Goal: Task Accomplishment & Management: Manage account settings

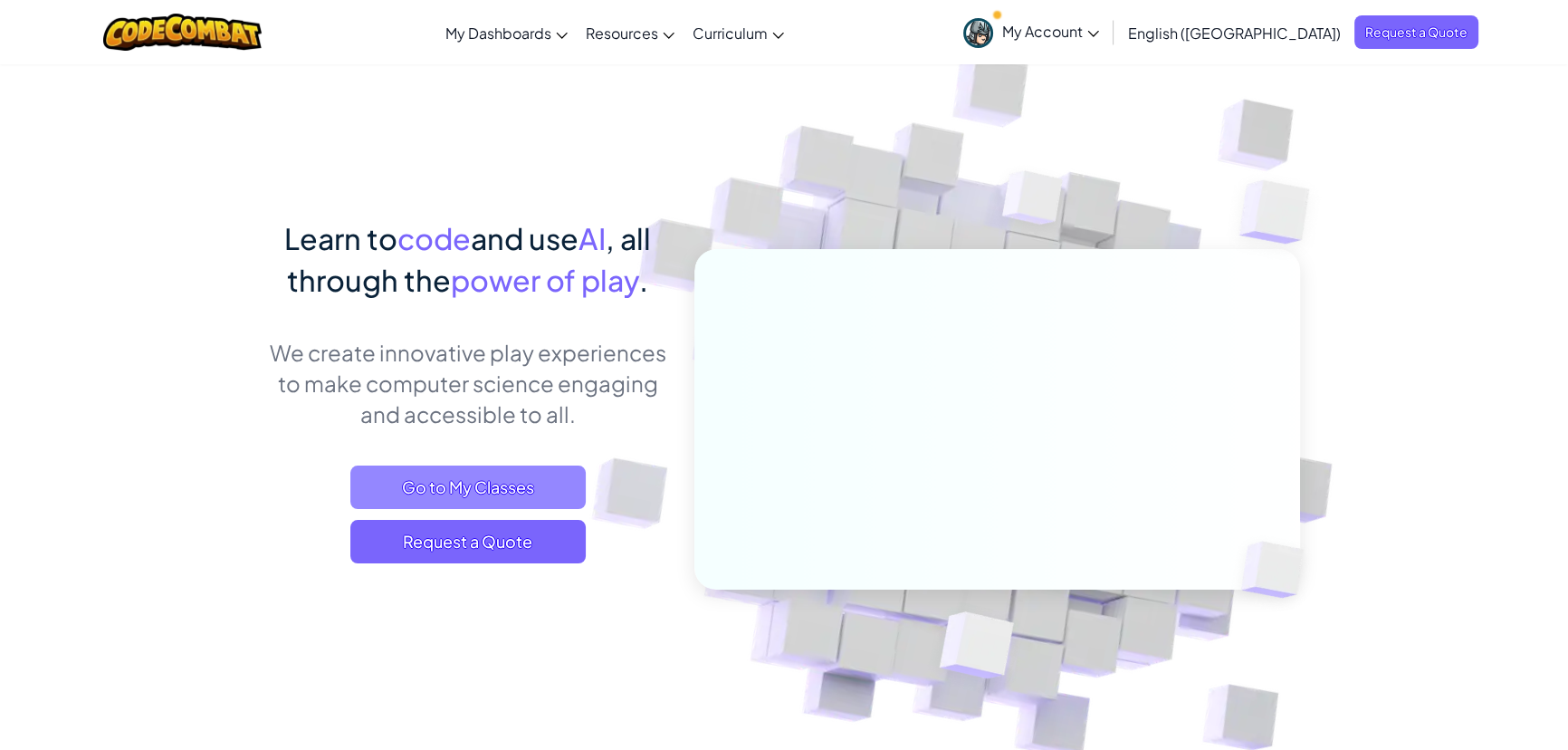
click at [517, 485] on span "Go to My Classes" at bounding box center [468, 487] width 235 height 44
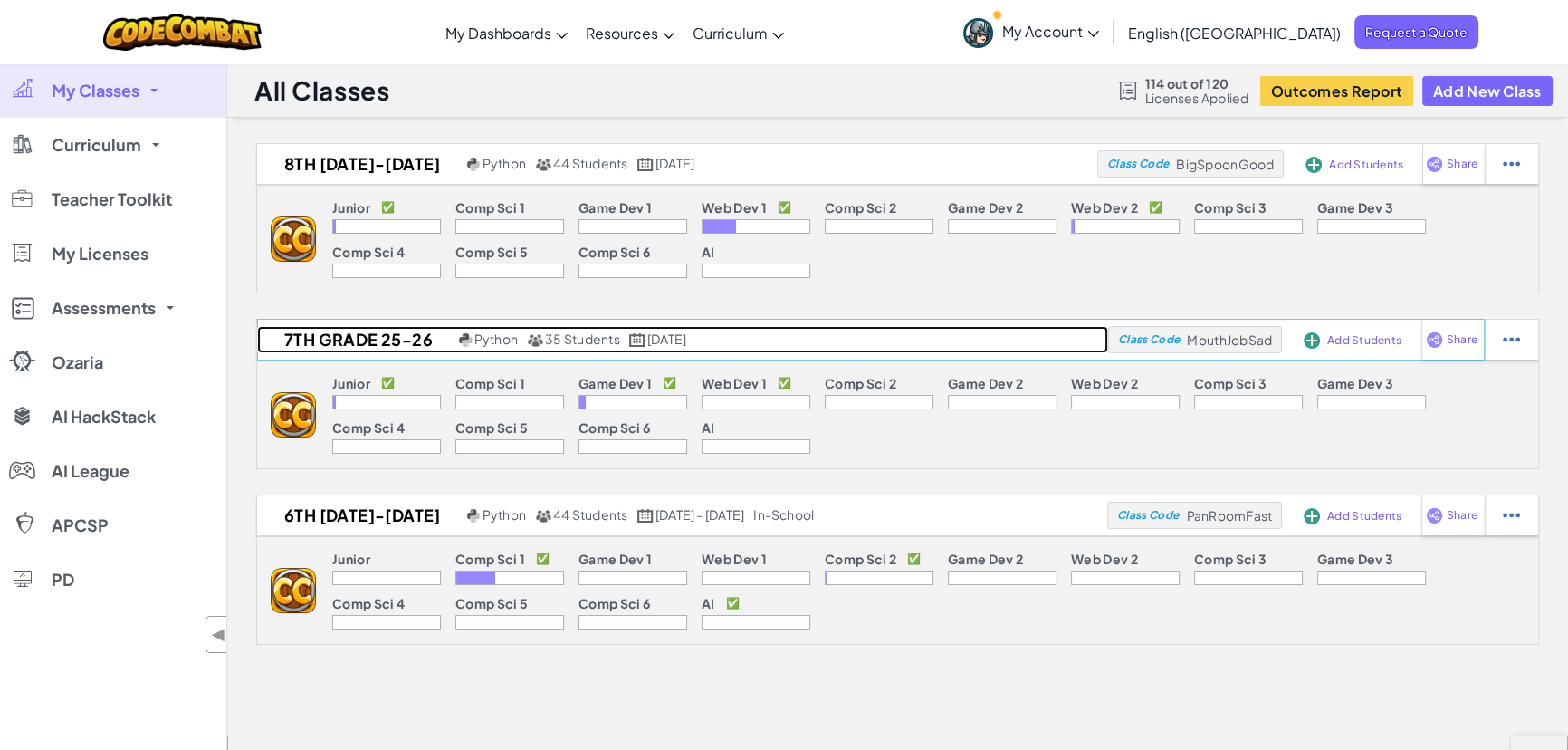
click at [363, 343] on h2 "7th Grade 25-26" at bounding box center [355, 340] width 198 height 27
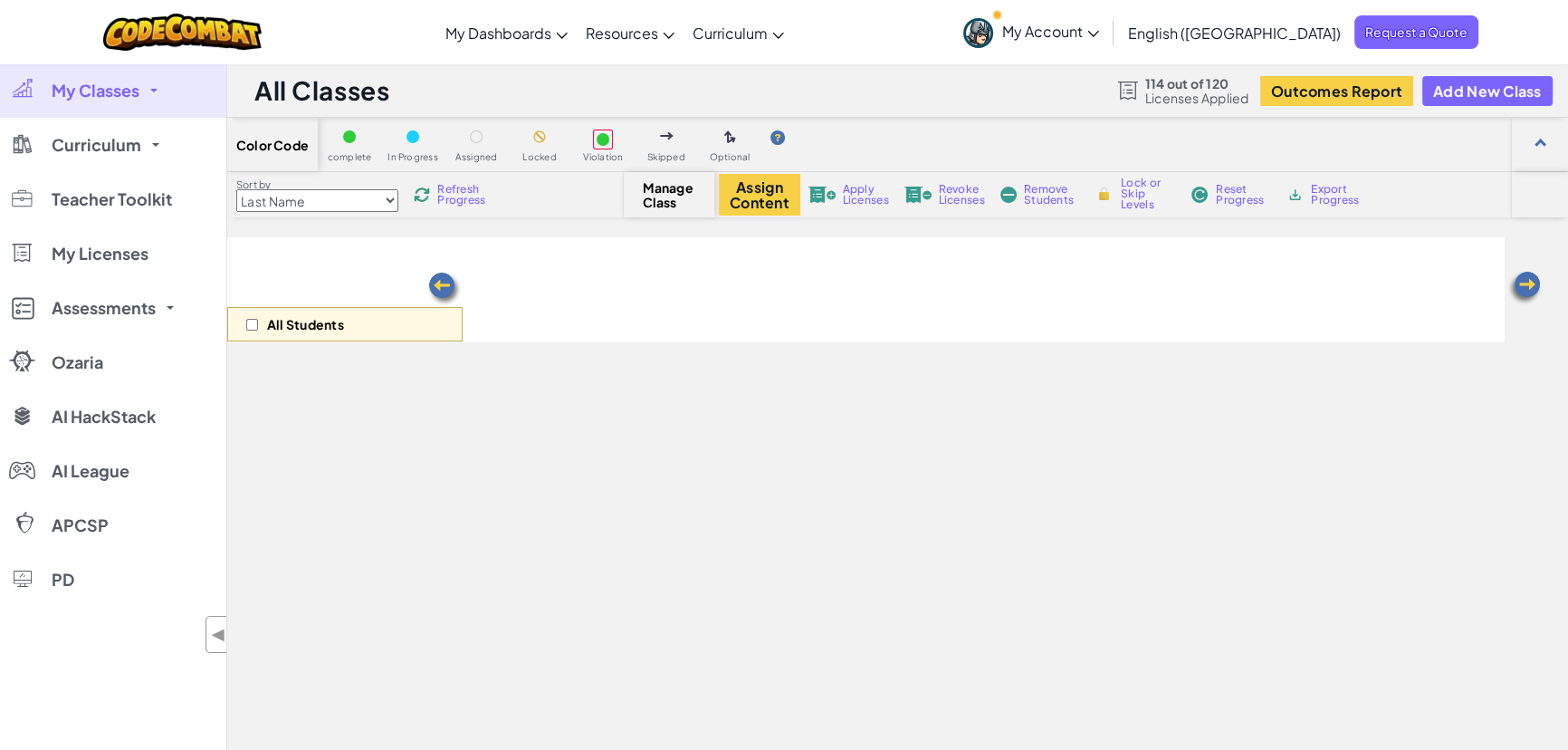
select select "5789587aad86a6efb573701e"
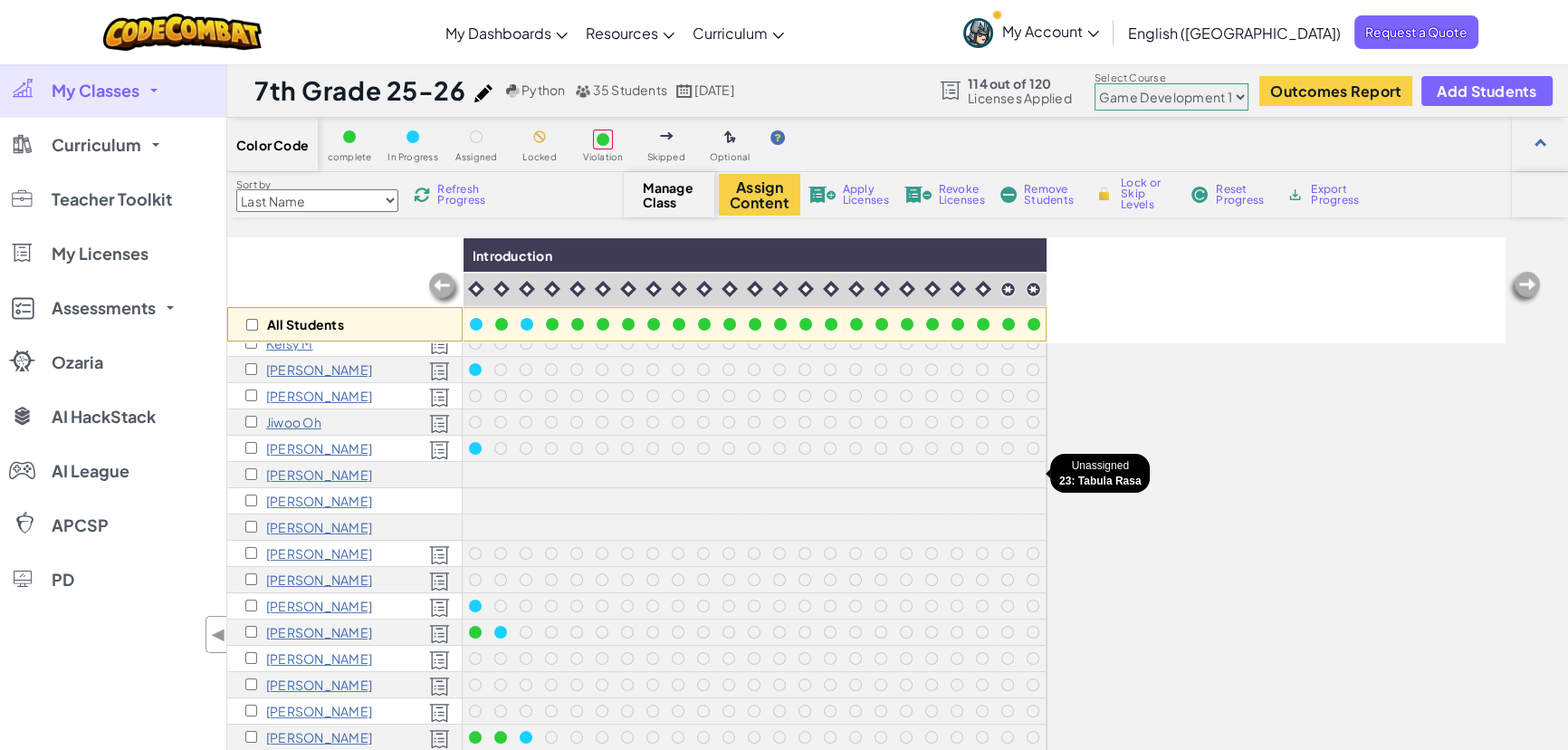
scroll to position [377, 0]
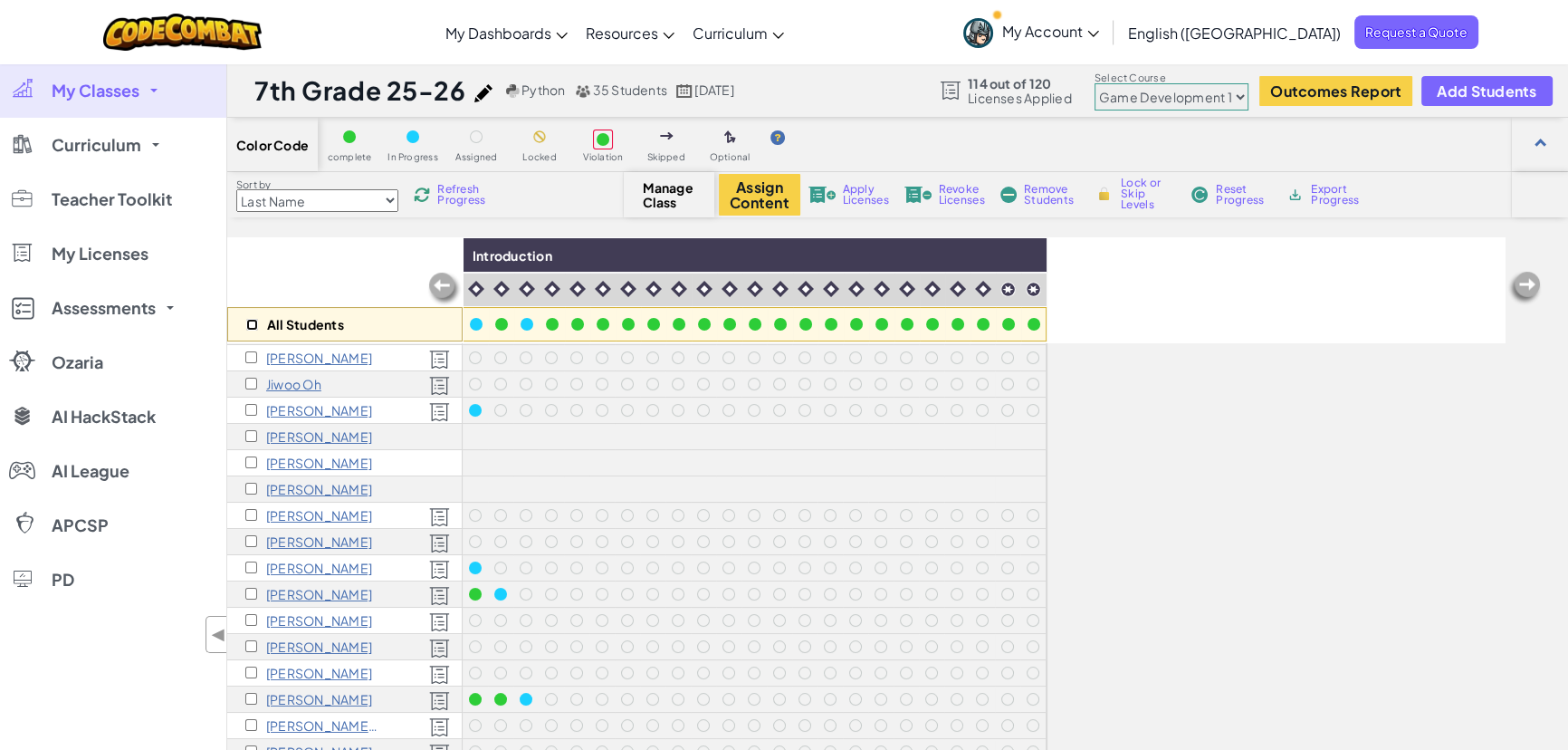
click at [248, 323] on input "checkbox" at bounding box center [251, 324] width 11 height 11
checkbox input "true"
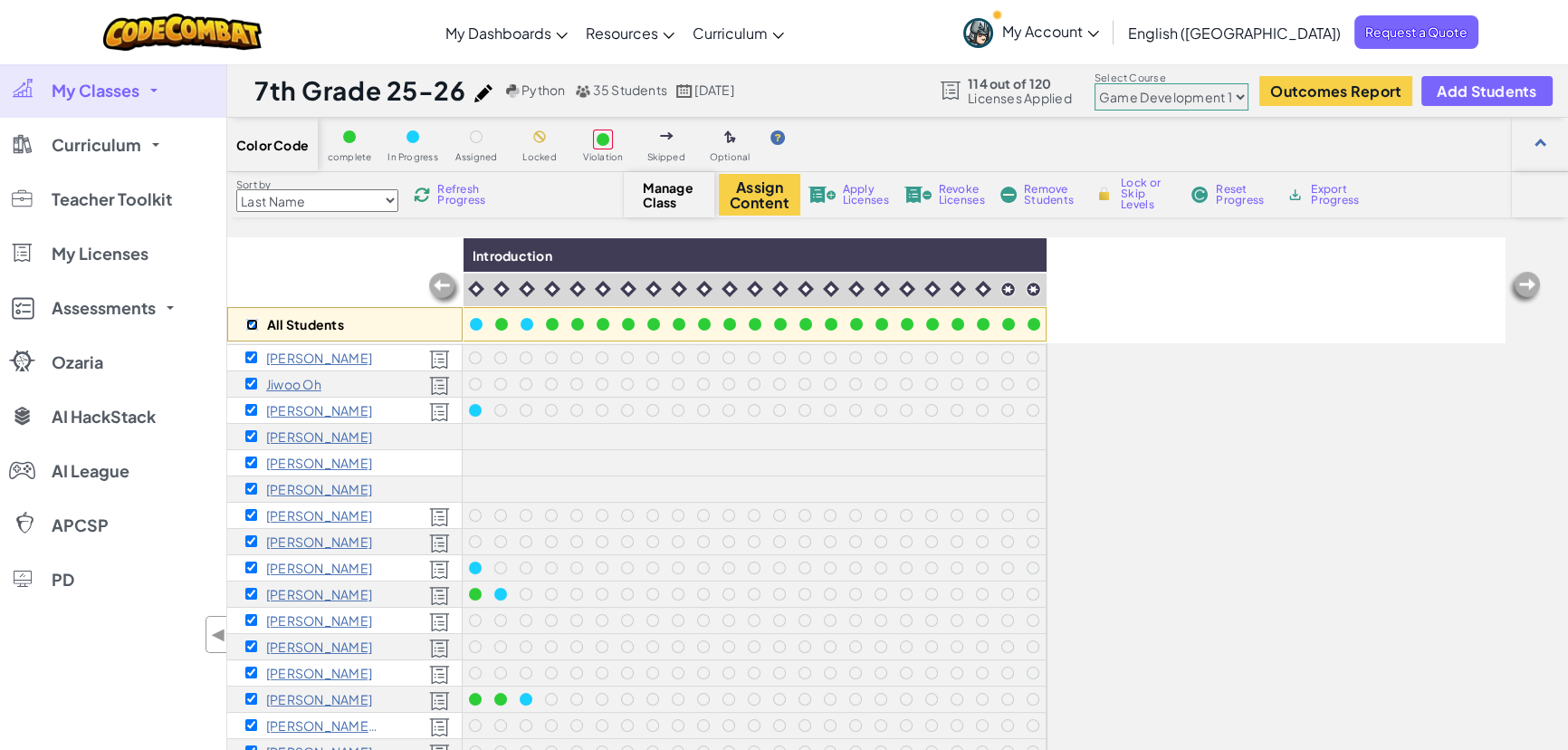
checkbox input "true"
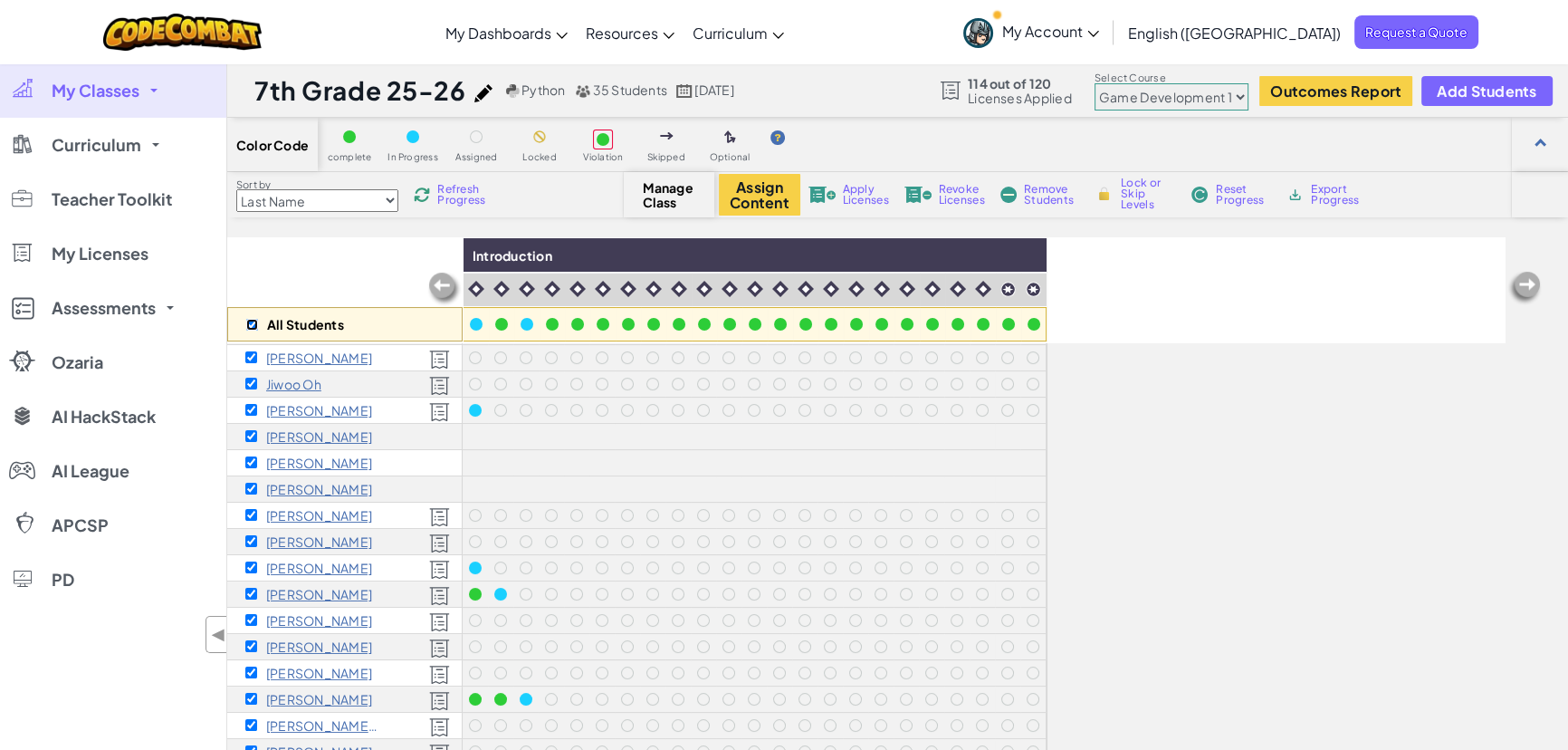
checkbox input "true"
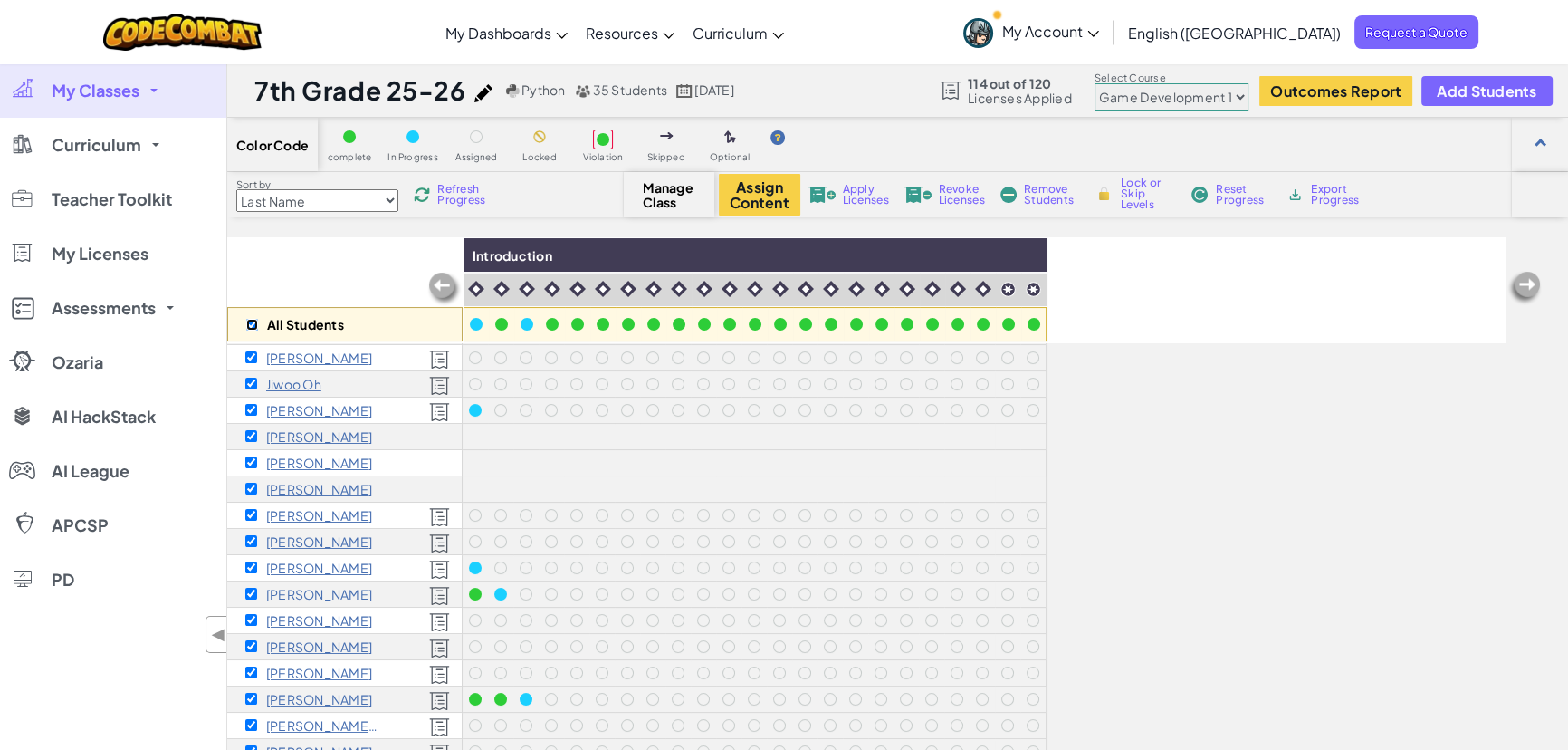
checkbox input "true"
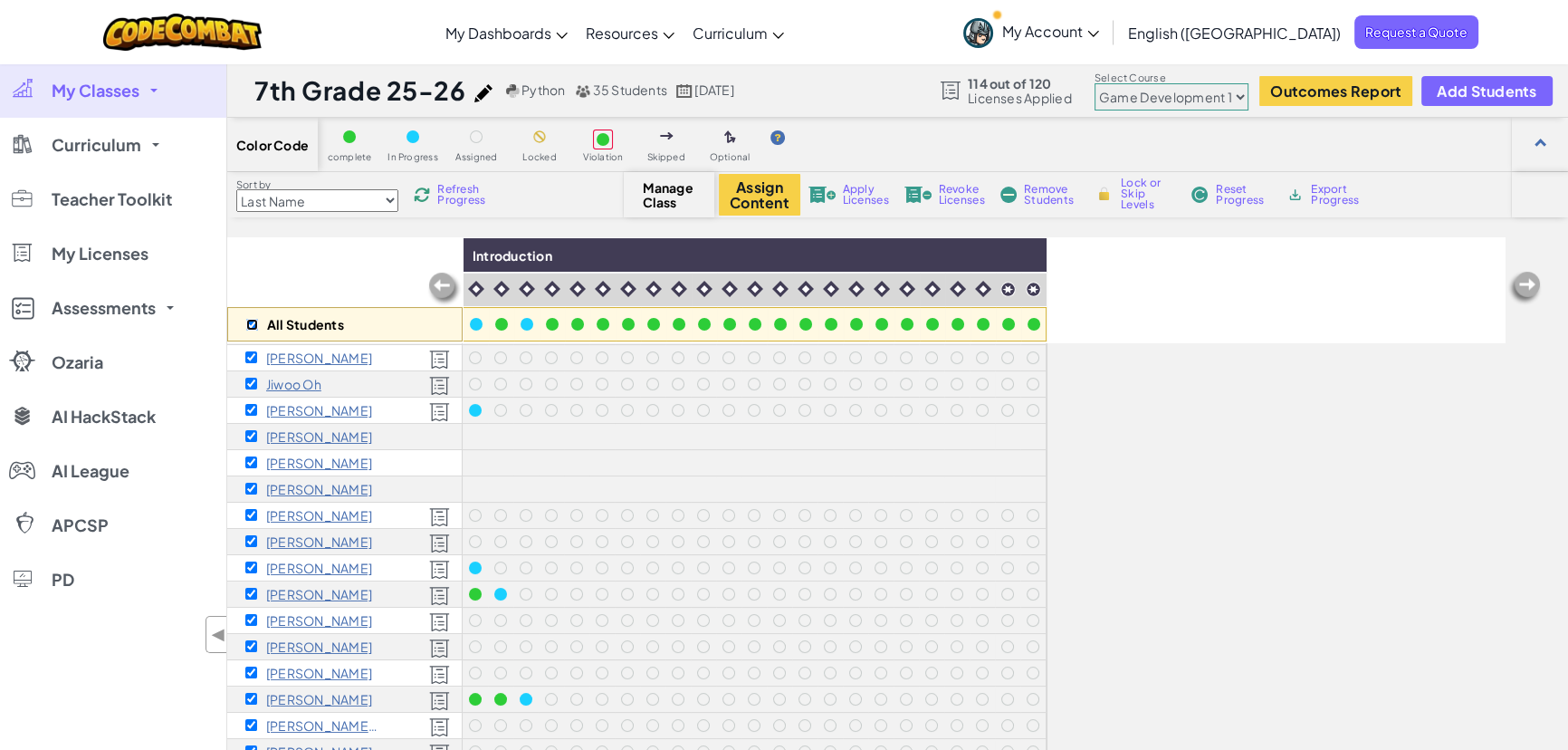
checkbox input "true"
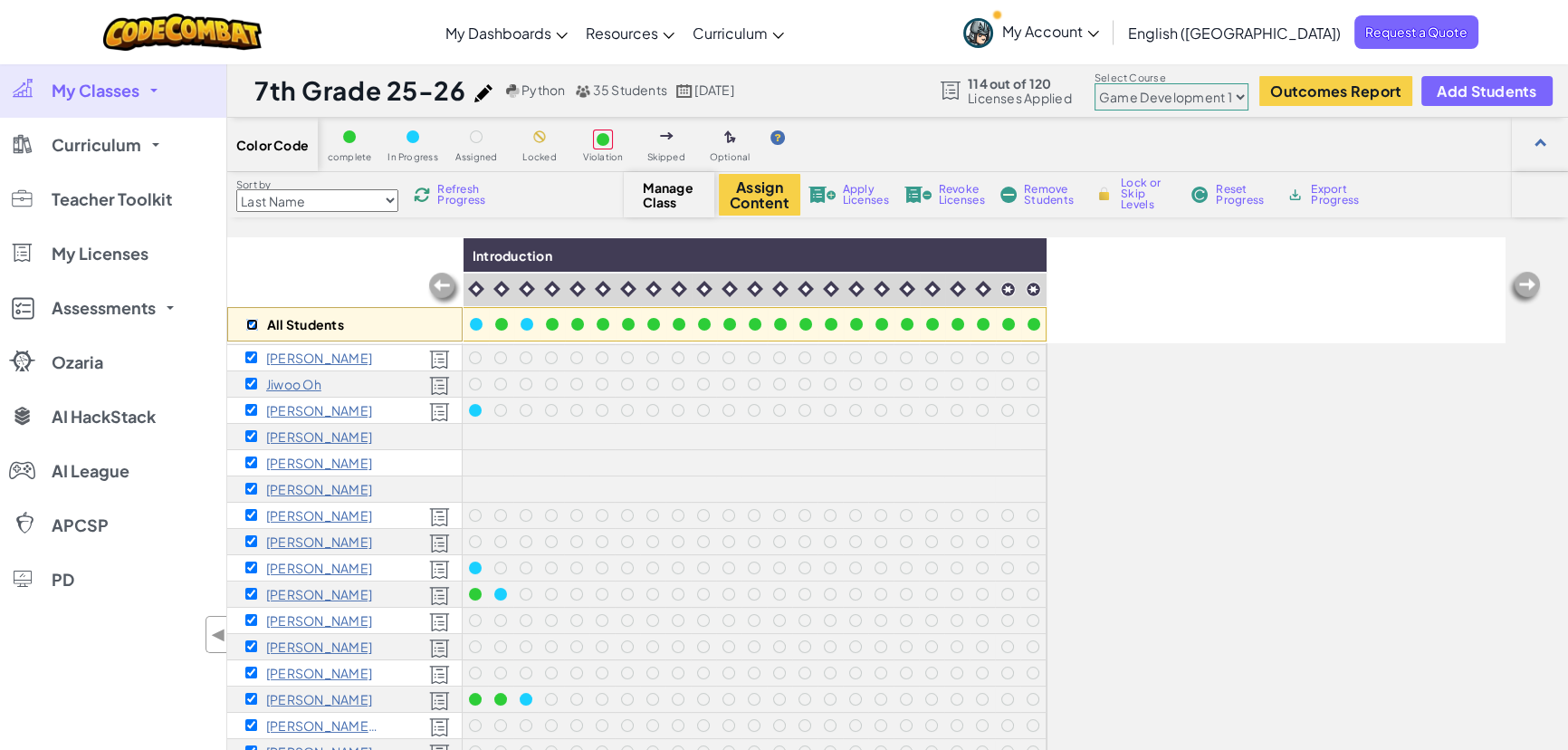
checkbox input "true"
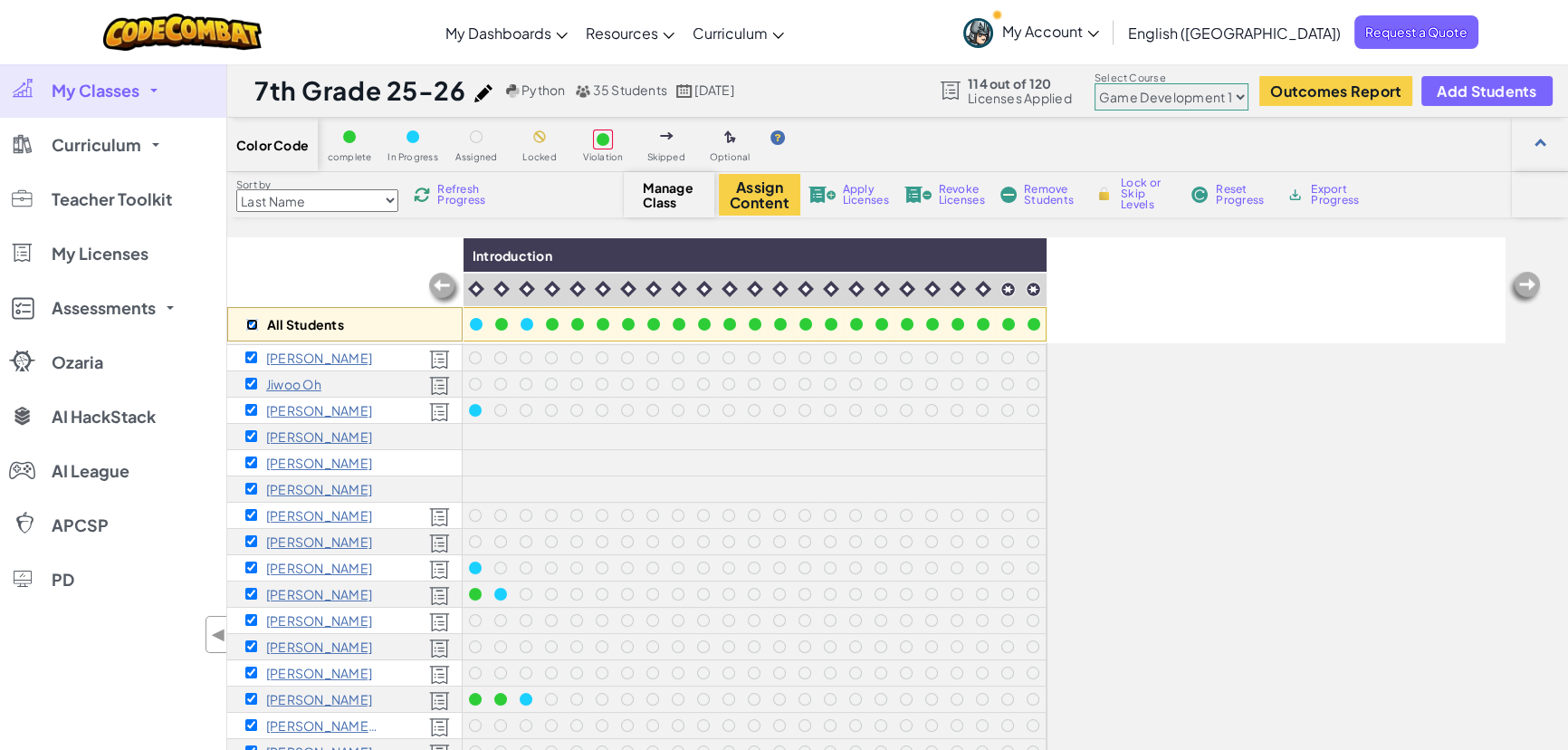
checkbox input "true"
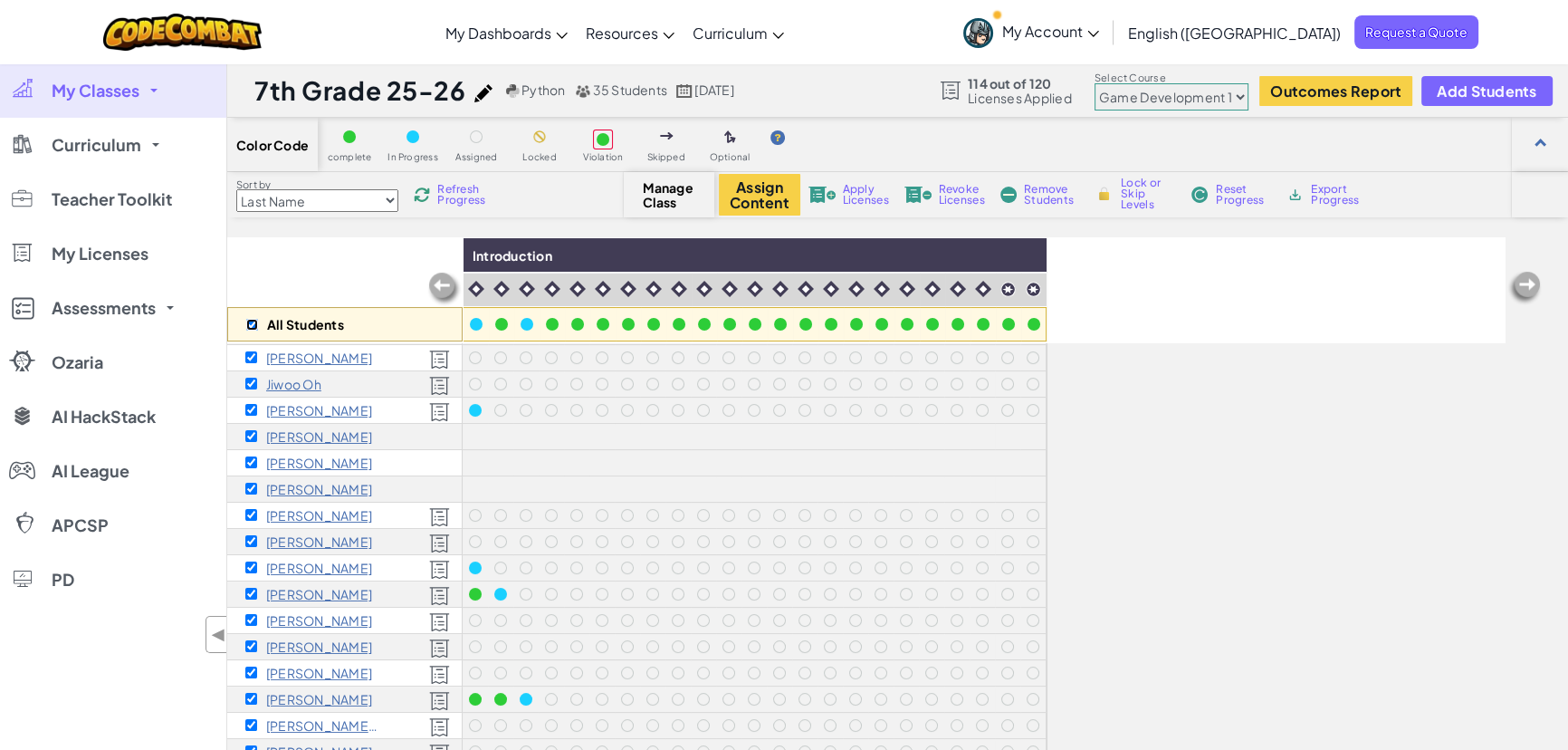
checkbox input "true"
click at [750, 199] on button "Assign Content" at bounding box center [759, 195] width 81 height 42
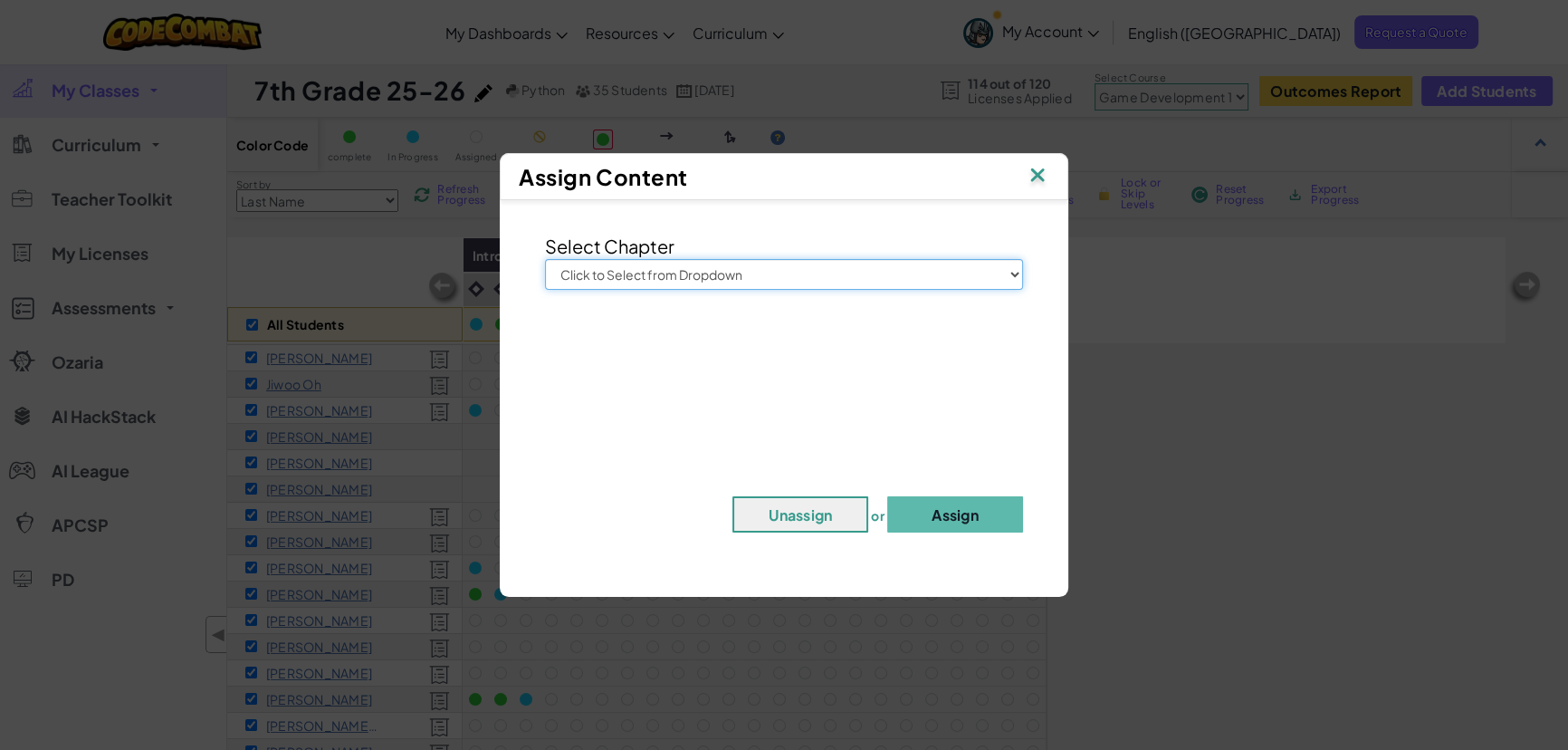
click at [687, 281] on select "Click to Select from Dropdown Junior Introduction to Computer Science Game Deve…" at bounding box center [784, 274] width 478 height 31
select select "Game Development 1"
click at [544, 259] on select "Click to Select from Dropdown Junior Introduction to Computer Science Game Deve…" at bounding box center [784, 274] width 478 height 31
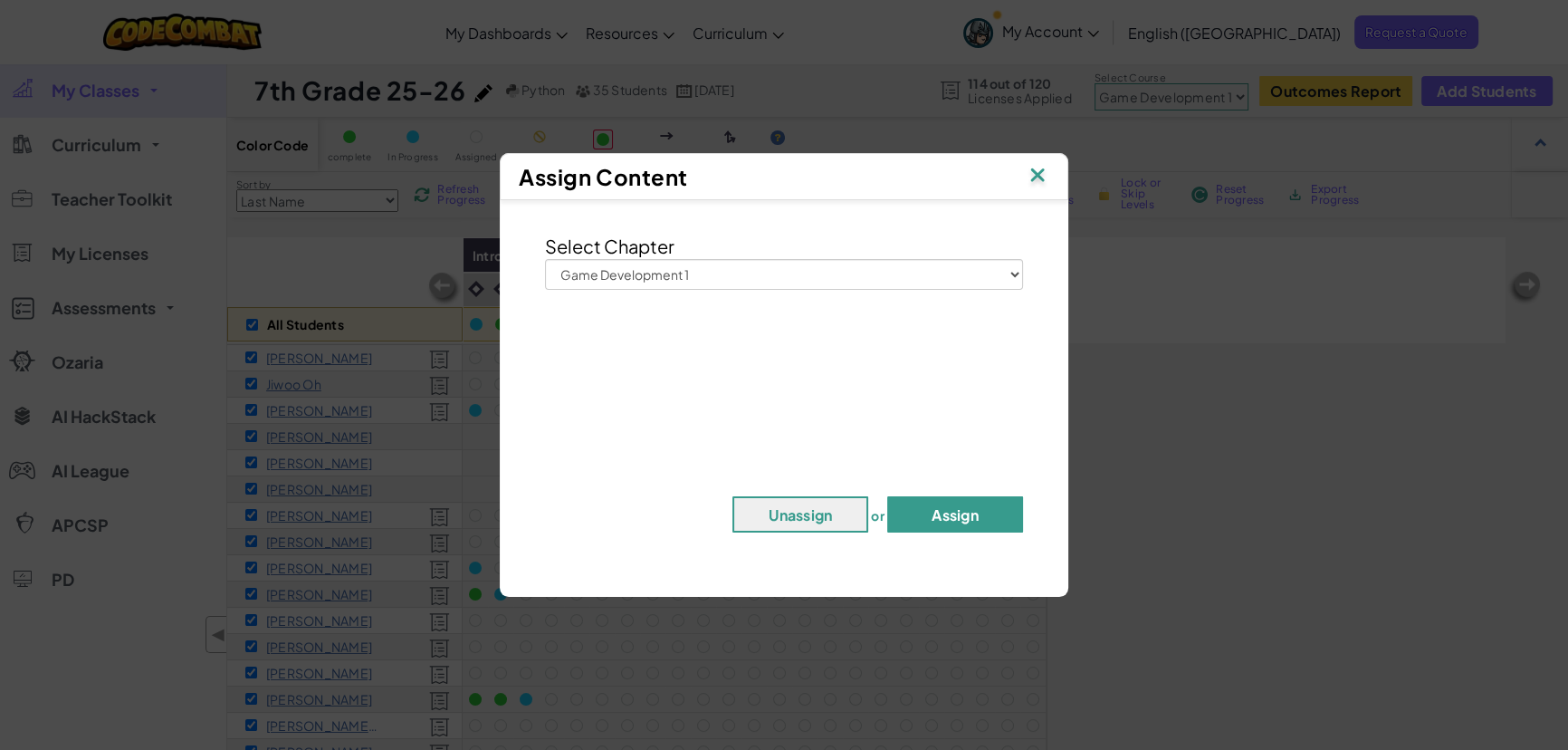
click at [922, 507] on button "Assign" at bounding box center [955, 515] width 136 height 36
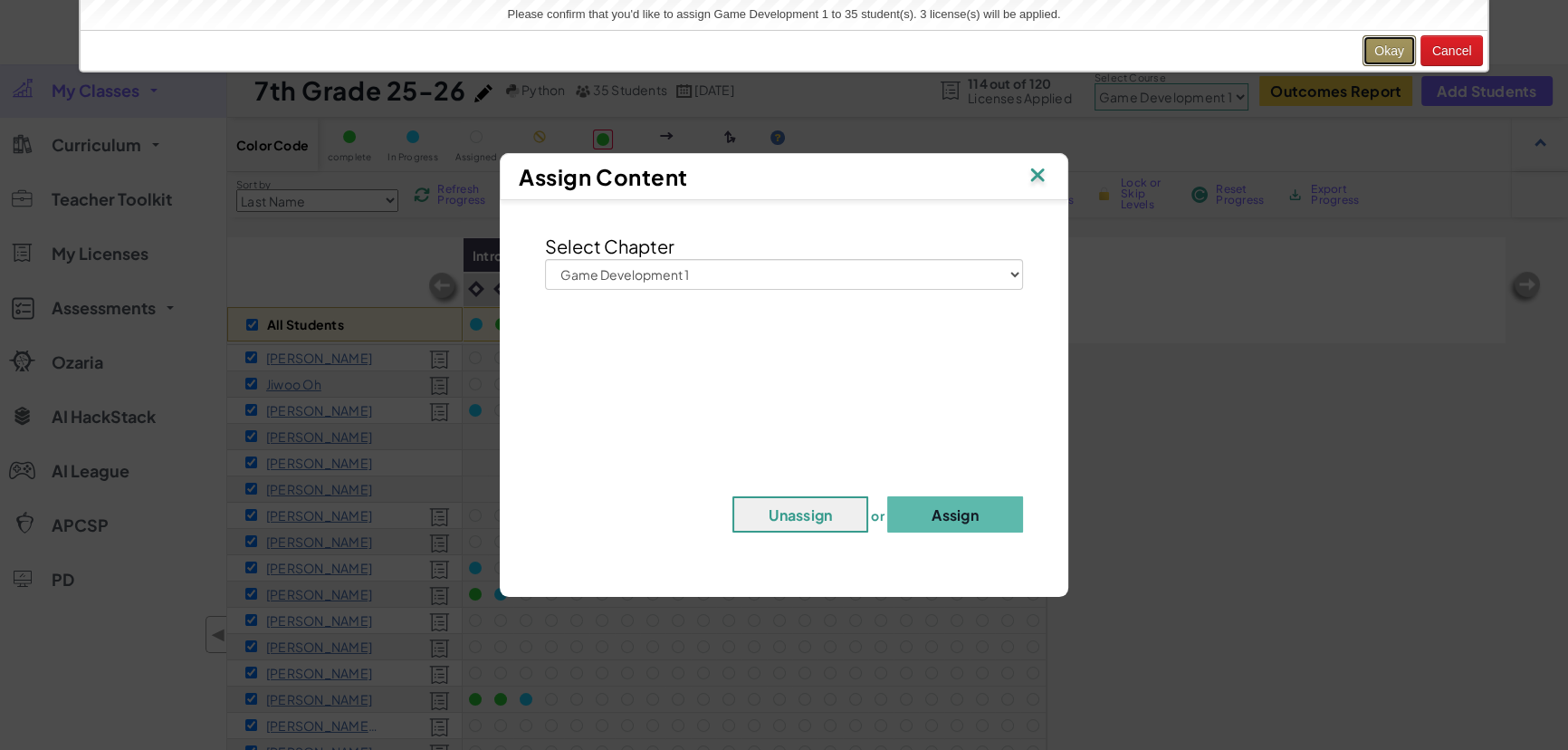
click at [1388, 48] on button "Okay" at bounding box center [1388, 50] width 53 height 31
